Goal: Navigation & Orientation: Find specific page/section

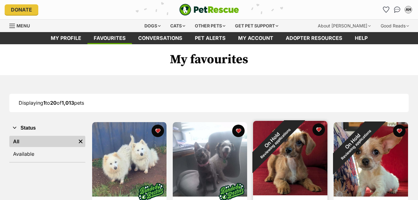
click at [299, 151] on img at bounding box center [290, 158] width 74 height 74
